Goal: Navigation & Orientation: Find specific page/section

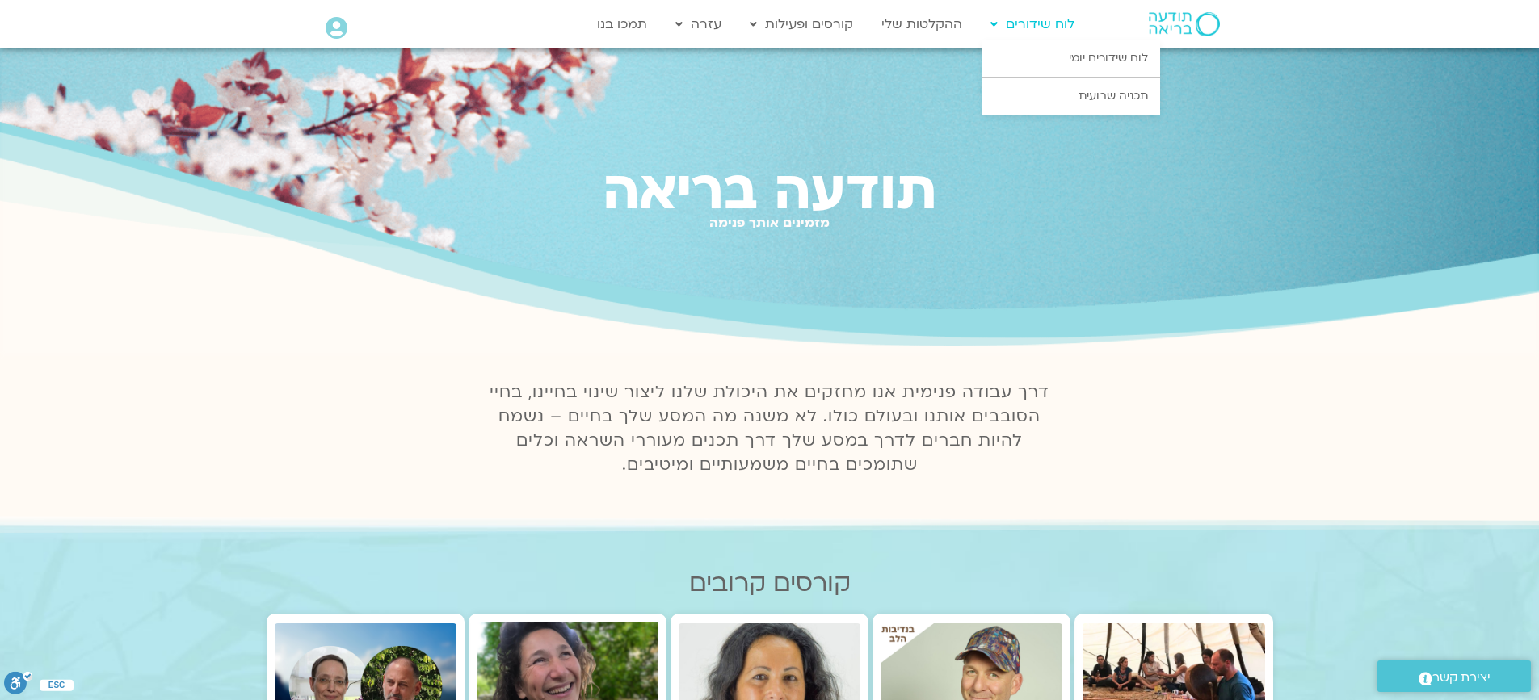
click at [1052, 28] on link "לוח שידורים" at bounding box center [1032, 24] width 100 height 31
click at [1062, 52] on link "לוח שידורים יומי" at bounding box center [1071, 58] width 178 height 37
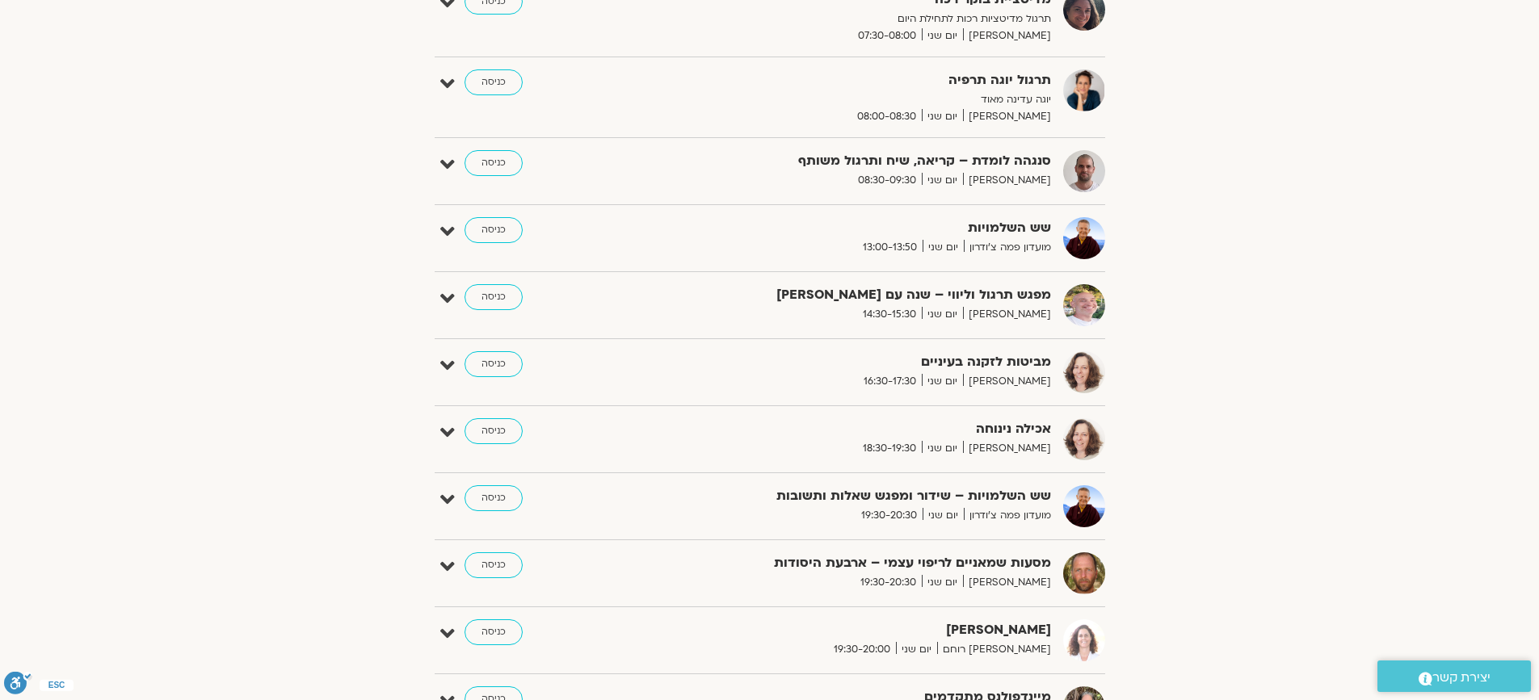
scroll to position [446, 0]
click at [492, 291] on link "כניסה" at bounding box center [493, 298] width 58 height 26
